Goal: Information Seeking & Learning: Check status

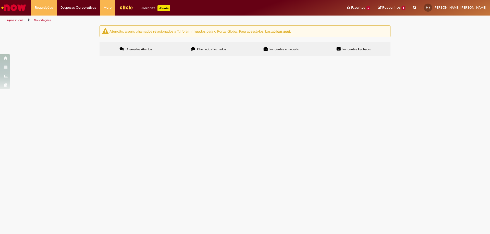
click at [163, 168] on main "Solicitações Atenção: alguns chamados relacionados a T.I foram migrados para o …" at bounding box center [245, 129] width 490 height 209
click at [164, 169] on main "Solicitações Atenção: alguns chamados relacionados a T.I foram migrados para o …" at bounding box center [245, 129] width 490 height 209
click at [195, 48] on icon at bounding box center [193, 49] width 4 height 4
click at [53, 58] on div "Atenção: alguns chamados relacionados a T.I foram migrados para o Portal Global…" at bounding box center [245, 42] width 490 height 32
click at [444, 58] on div "Atenção: alguns chamados relacionados a T.I foram migrados para o Portal Global…" at bounding box center [245, 42] width 490 height 32
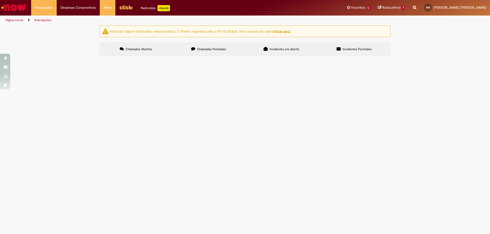
click at [90, 58] on div "Atenção: alguns chamados relacionados a T.I foram migrados para o Portal Global…" at bounding box center [245, 42] width 490 height 32
click at [65, 58] on div "Atenção: alguns chamados relacionados a T.I foram migrados para o Portal Global…" at bounding box center [245, 42] width 490 height 32
click at [59, 58] on div "Atenção: alguns chamados relacionados a T.I foram migrados para o Portal Global…" at bounding box center [245, 42] width 490 height 32
click at [463, 58] on div "Atenção: alguns chamados relacionados a T.I foram migrados para o Portal Global…" at bounding box center [245, 42] width 490 height 32
